Goal: Check status

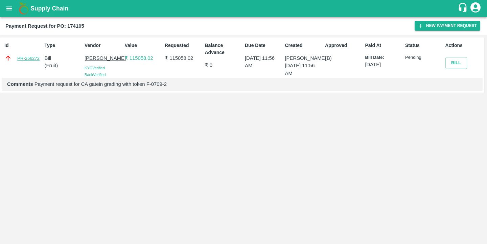
click at [26, 59] on link "PR-256272" at bounding box center [28, 58] width 22 height 7
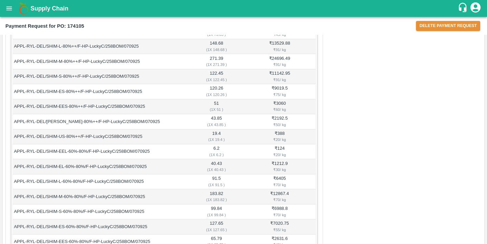
scroll to position [152, 0]
